Goal: Transaction & Acquisition: Book appointment/travel/reservation

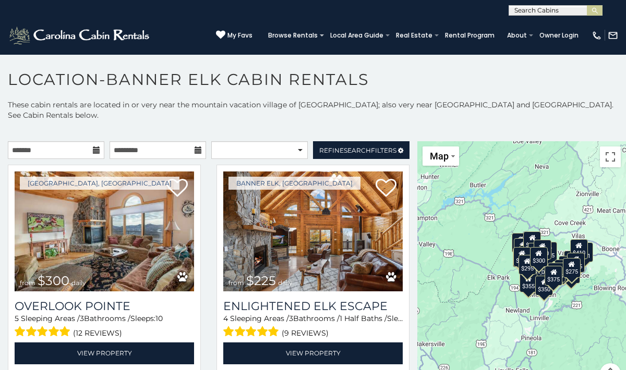
click at [95, 150] on icon at bounding box center [96, 149] width 7 height 7
click at [67, 153] on input "text" at bounding box center [56, 150] width 96 height 18
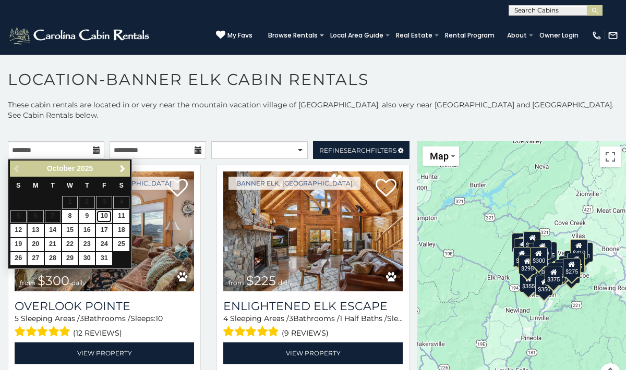
click at [108, 216] on link "10" at bounding box center [104, 216] width 16 height 13
type input "**********"
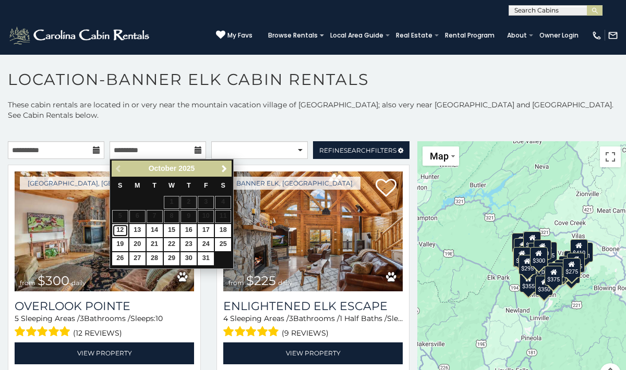
click at [122, 233] on link "12" at bounding box center [120, 230] width 16 height 13
type input "**********"
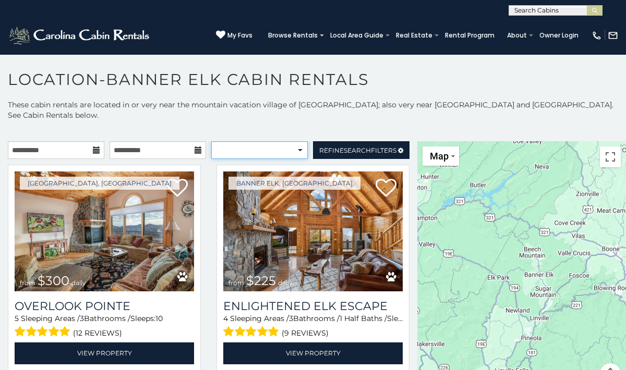
click at [275, 151] on select "**********" at bounding box center [259, 150] width 96 height 18
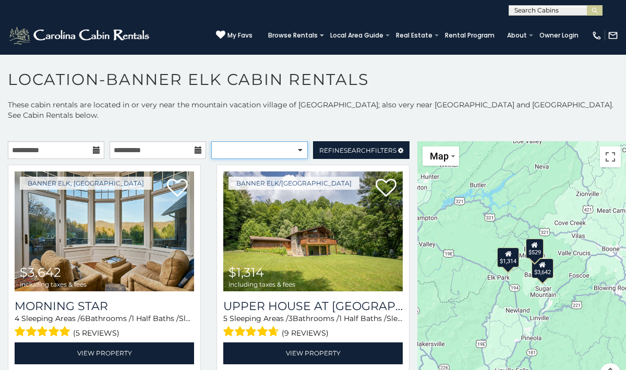
select select "*********"
click at [211, 141] on select "**********" at bounding box center [259, 150] width 96 height 18
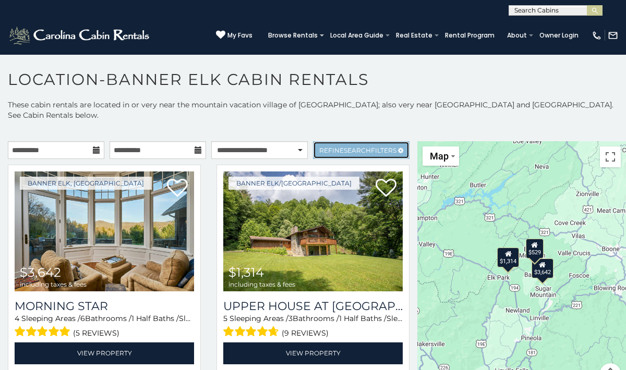
click at [357, 151] on span "Search" at bounding box center [357, 150] width 27 height 8
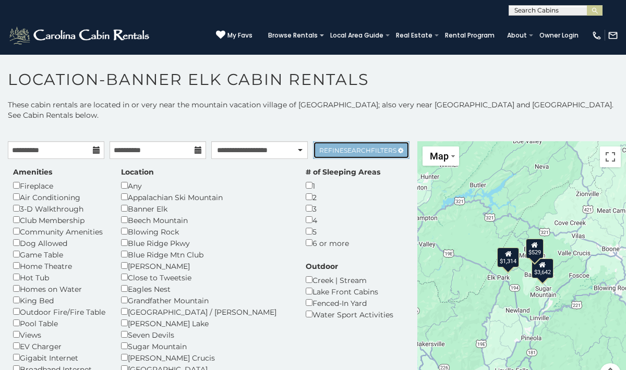
click at [357, 151] on span "Search" at bounding box center [357, 150] width 27 height 8
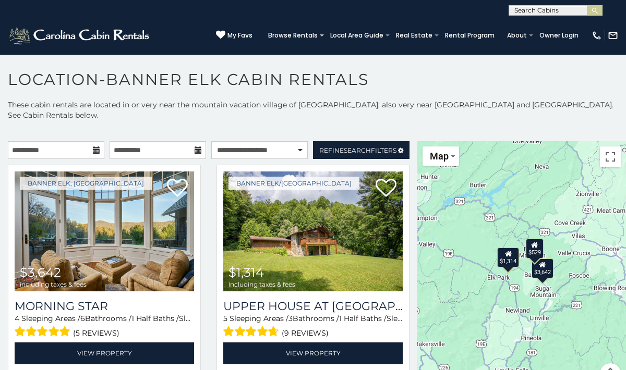
click at [341, 119] on p "These cabin rentals are located in or very near the mountain vacation village o…" at bounding box center [313, 110] width 626 height 21
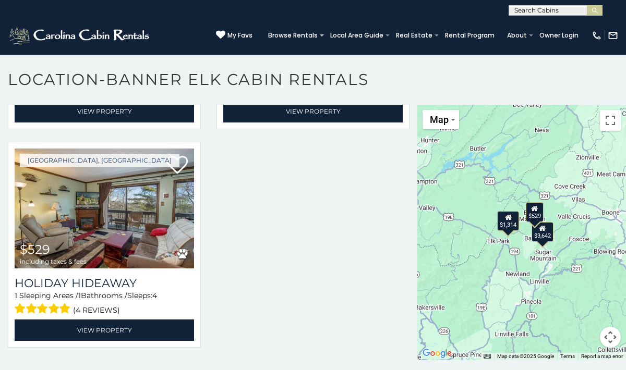
scroll to position [5, 0]
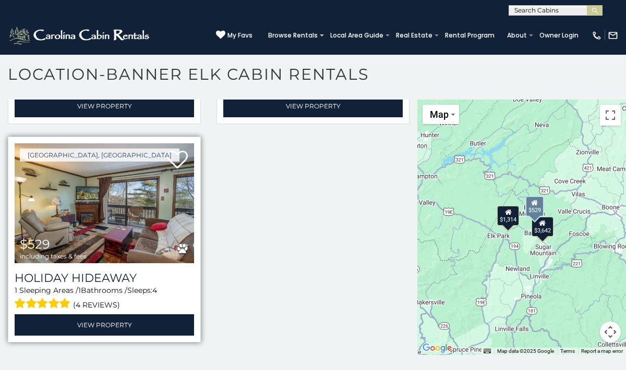
click at [133, 205] on img at bounding box center [104, 203] width 179 height 120
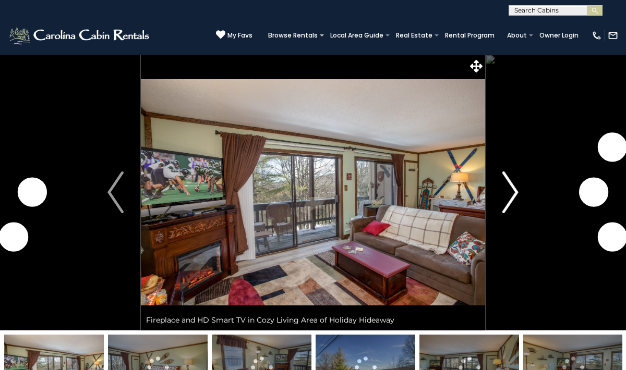
click at [517, 187] on img "Next" at bounding box center [510, 193] width 16 height 42
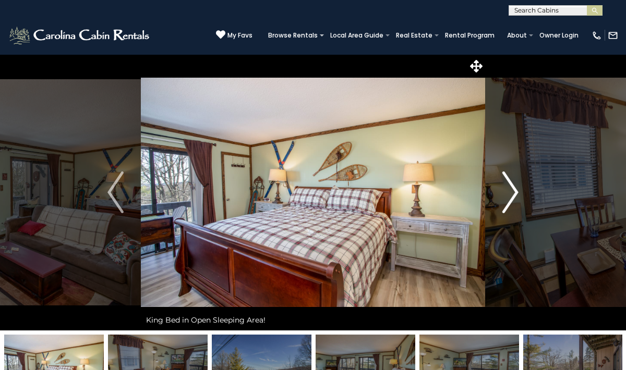
click at [515, 194] on img "Next" at bounding box center [510, 193] width 16 height 42
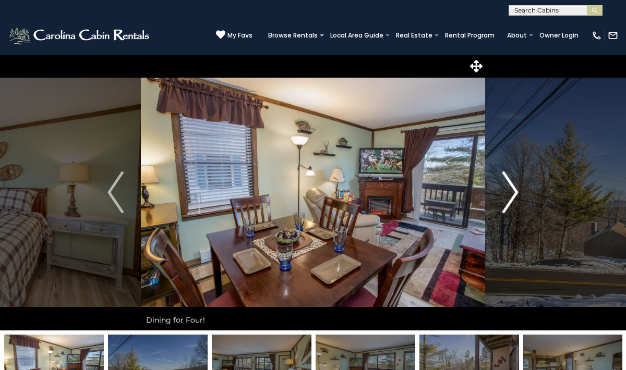
click at [515, 194] on img "Next" at bounding box center [510, 193] width 16 height 42
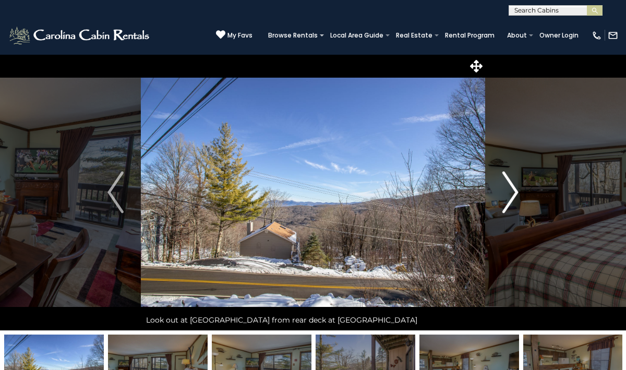
click at [515, 194] on img "Next" at bounding box center [510, 193] width 16 height 42
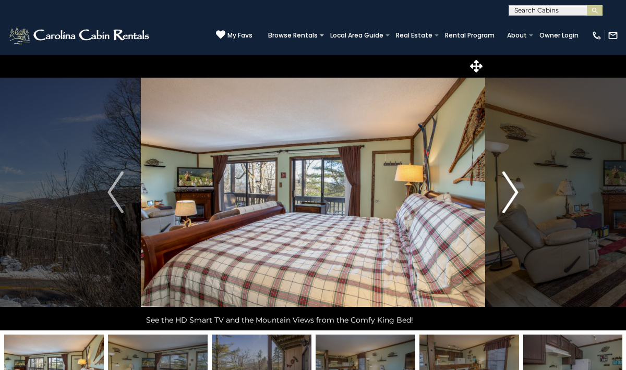
click at [515, 194] on img "Next" at bounding box center [510, 193] width 16 height 42
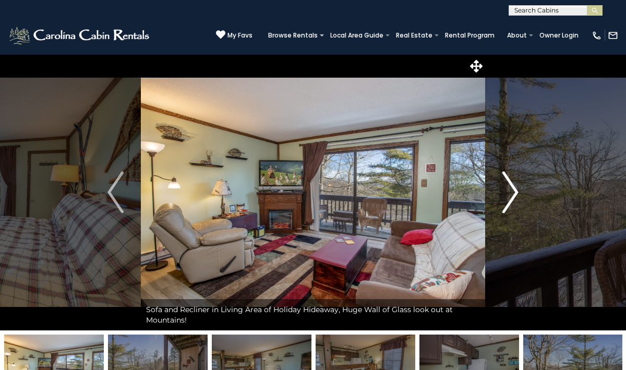
click at [515, 194] on img "Next" at bounding box center [510, 193] width 16 height 42
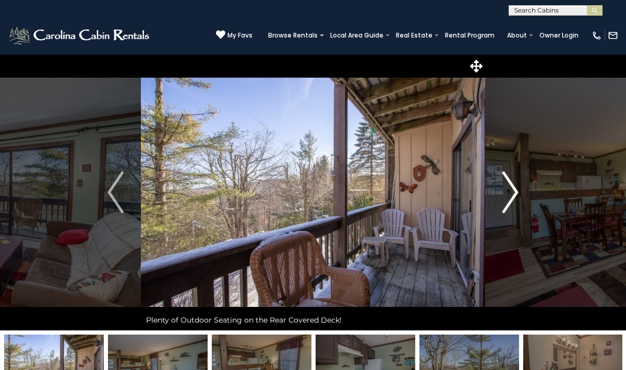
click at [515, 194] on img "Next" at bounding box center [510, 193] width 16 height 42
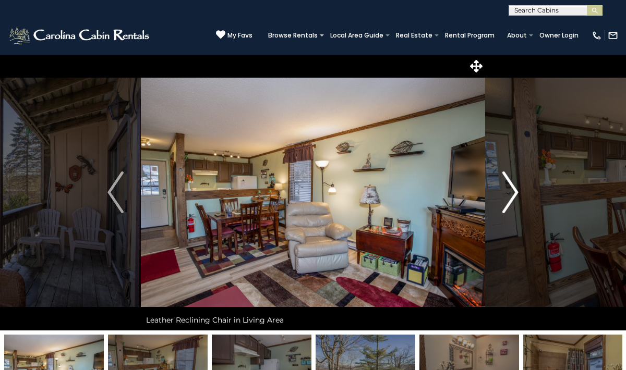
click at [515, 194] on img "Next" at bounding box center [510, 193] width 16 height 42
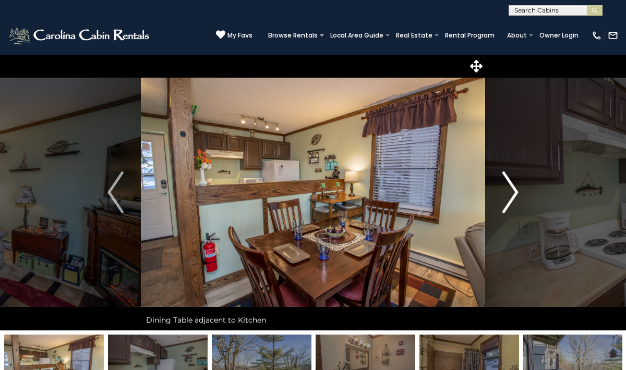
click at [515, 194] on img "Next" at bounding box center [510, 193] width 16 height 42
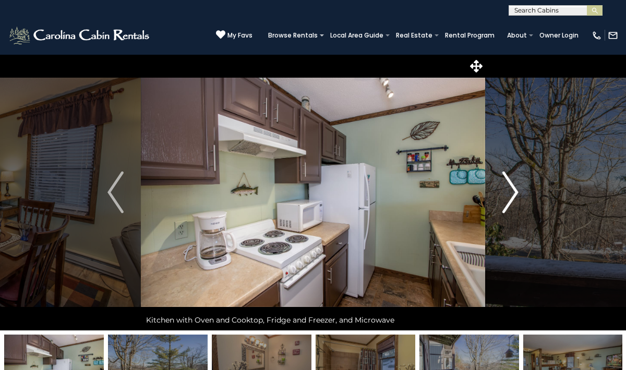
click at [515, 194] on img "Next" at bounding box center [510, 193] width 16 height 42
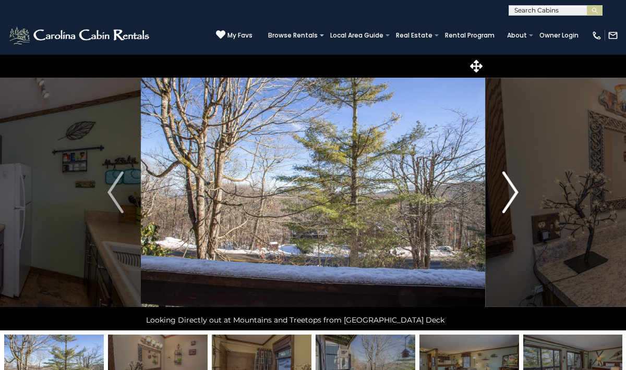
click at [515, 194] on img "Next" at bounding box center [510, 193] width 16 height 42
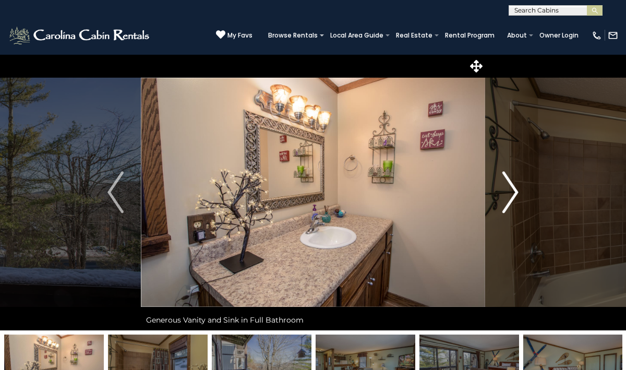
click at [516, 193] on img "Next" at bounding box center [510, 193] width 16 height 42
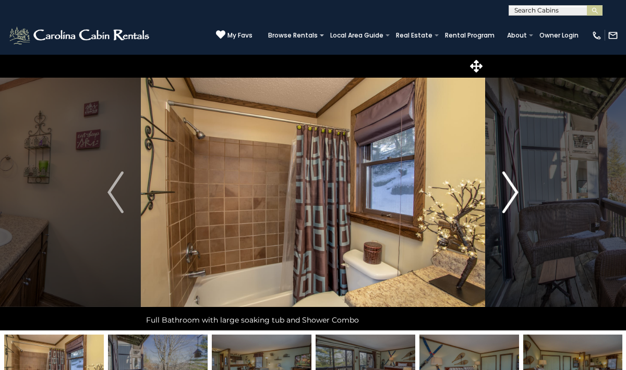
click at [516, 193] on img "Next" at bounding box center [510, 193] width 16 height 42
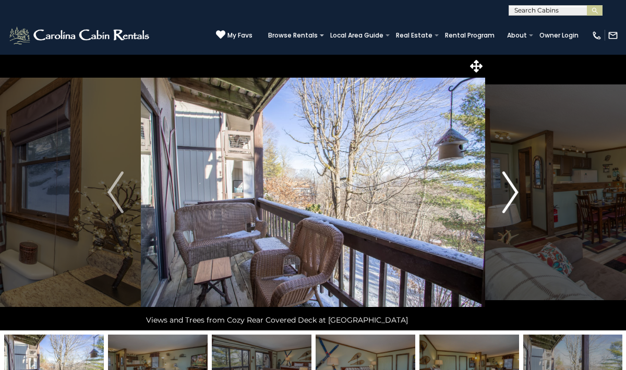
click at [516, 193] on img "Next" at bounding box center [510, 193] width 16 height 42
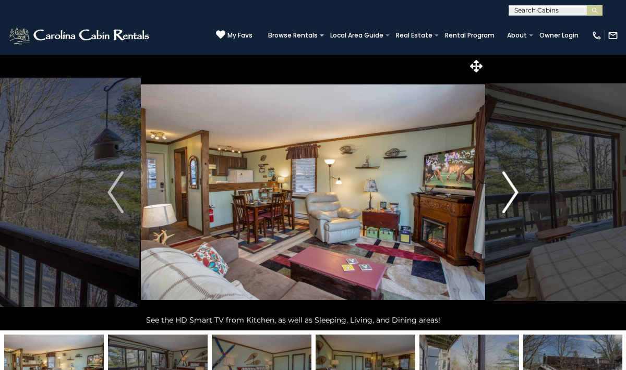
click at [516, 193] on img "Next" at bounding box center [510, 193] width 16 height 42
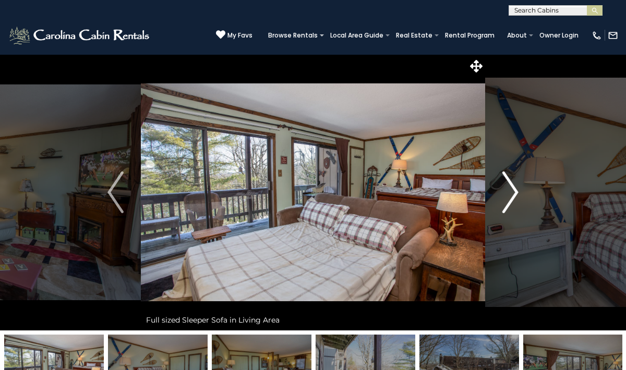
click at [516, 193] on img "Next" at bounding box center [510, 193] width 16 height 42
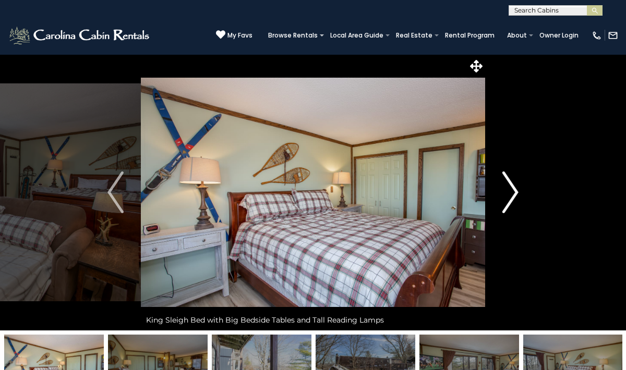
click at [516, 193] on img "Next" at bounding box center [510, 193] width 16 height 42
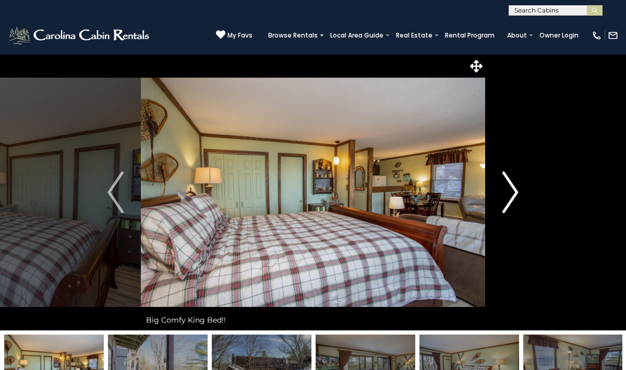
click at [516, 193] on img "Next" at bounding box center [510, 193] width 16 height 42
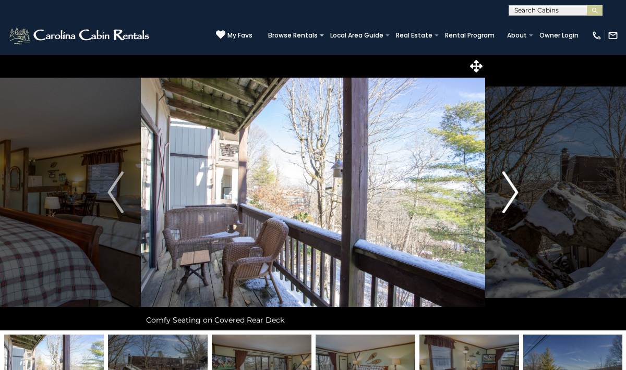
click at [516, 193] on img "Next" at bounding box center [510, 193] width 16 height 42
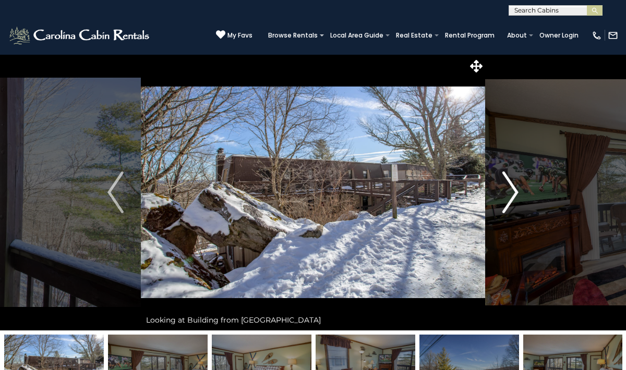
click at [516, 193] on img "Next" at bounding box center [510, 193] width 16 height 42
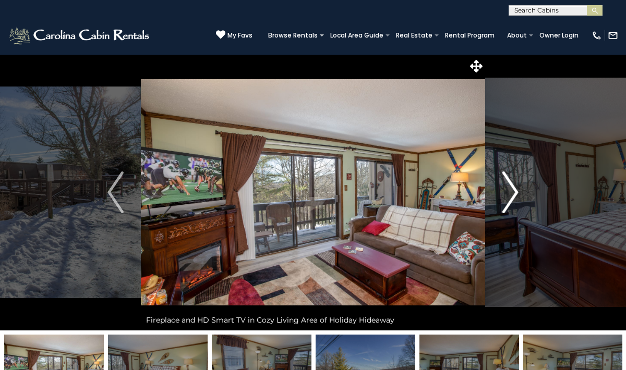
click at [516, 193] on img "Next" at bounding box center [510, 193] width 16 height 42
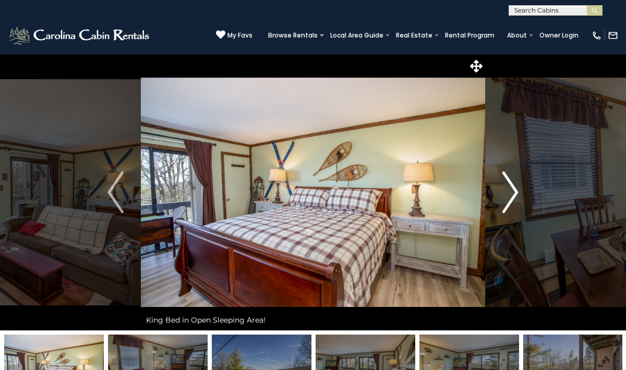
click at [516, 193] on img "Next" at bounding box center [510, 193] width 16 height 42
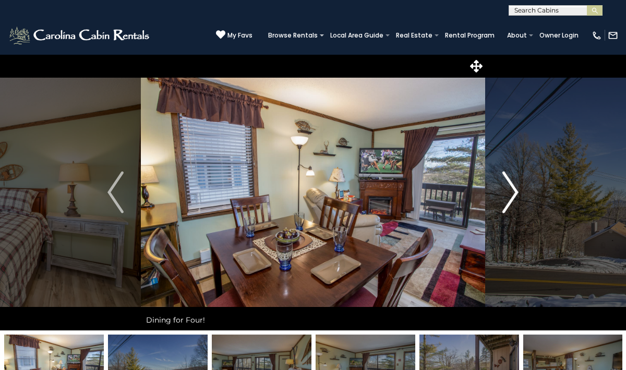
click at [516, 193] on img "Next" at bounding box center [510, 193] width 16 height 42
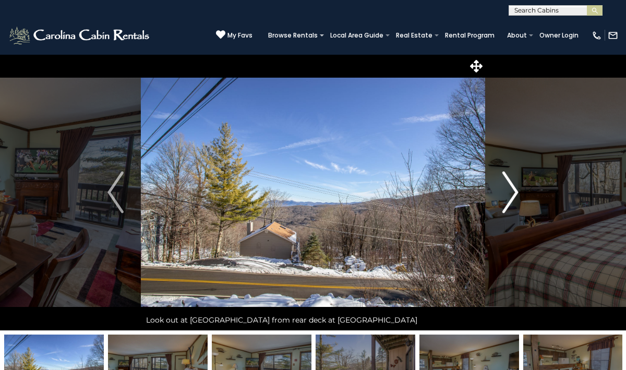
click at [516, 193] on img "Next" at bounding box center [510, 193] width 16 height 42
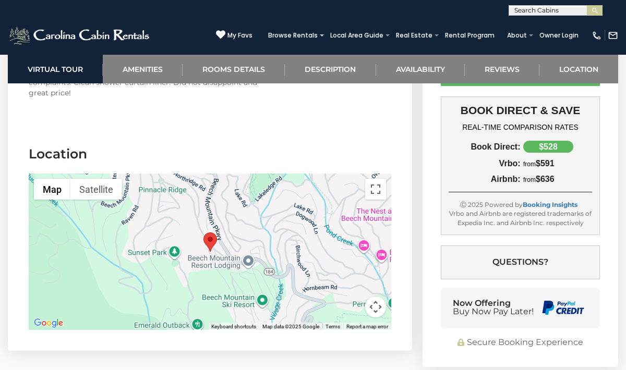
scroll to position [2863, 0]
